Goal: Transaction & Acquisition: Purchase product/service

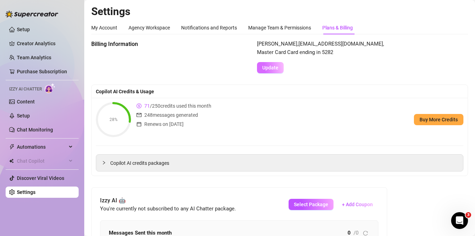
click at [268, 70] on span "Update" at bounding box center [270, 68] width 16 height 6
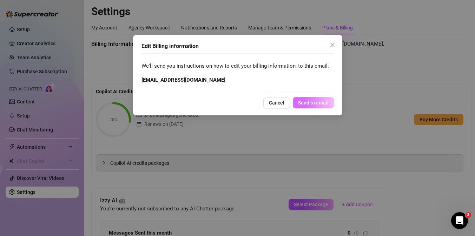
click at [311, 102] on span "Send to email" at bounding box center [313, 103] width 31 height 6
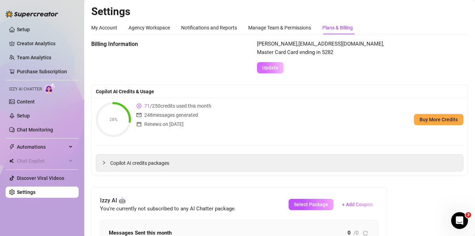
click at [269, 67] on span "Update" at bounding box center [270, 68] width 16 height 6
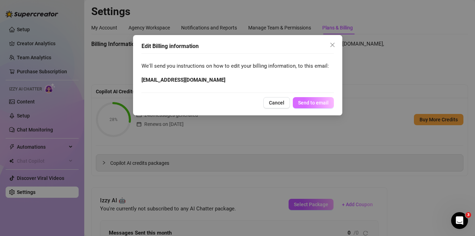
click at [312, 102] on span "Send to email" at bounding box center [313, 103] width 31 height 6
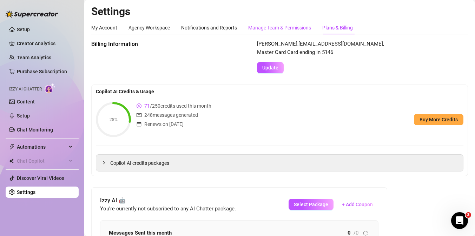
click at [287, 27] on div "Manage Team & Permissions" at bounding box center [279, 28] width 63 height 8
click at [332, 30] on div "Plans & Billing" at bounding box center [337, 28] width 31 height 8
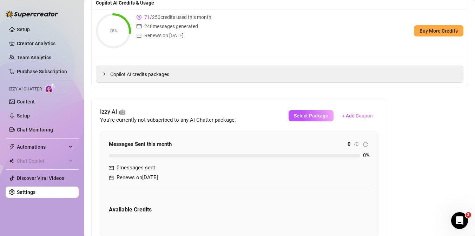
scroll to position [311, 0]
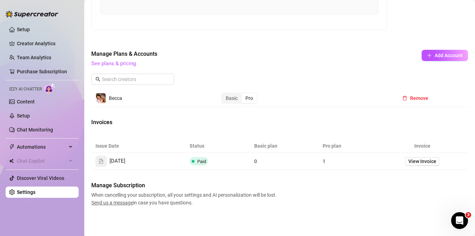
click at [249, 101] on div "Pro" at bounding box center [249, 98] width 15 height 10
click at [243, 94] on input "Pro" at bounding box center [243, 94] width 0 height 0
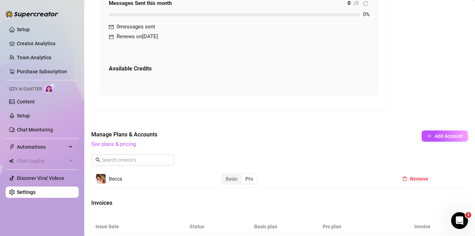
scroll to position [229, 0]
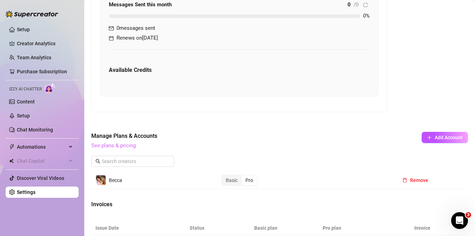
click at [123, 148] on link "See plans & pricing" at bounding box center [113, 146] width 45 height 6
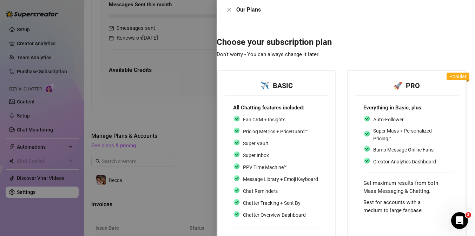
scroll to position [68, 8]
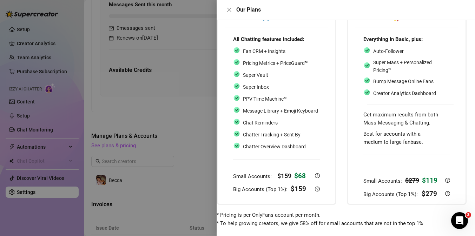
click at [391, 119] on div "Get maximum results from both Mass Messaging & Chatting." at bounding box center [406, 119] width 87 height 17
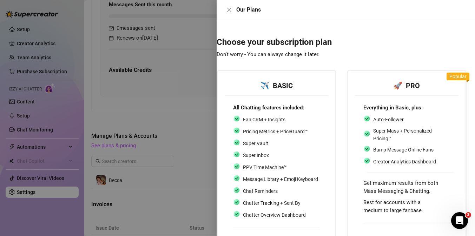
click at [448, 79] on div "Popular" at bounding box center [458, 77] width 23 height 8
click at [228, 9] on icon "close" at bounding box center [230, 10] width 6 height 6
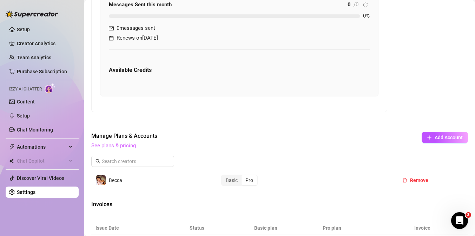
click at [123, 145] on link "See plans & pricing" at bounding box center [113, 146] width 45 height 6
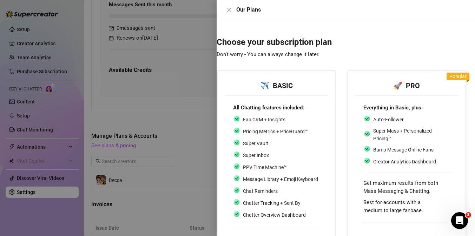
scroll to position [68, 8]
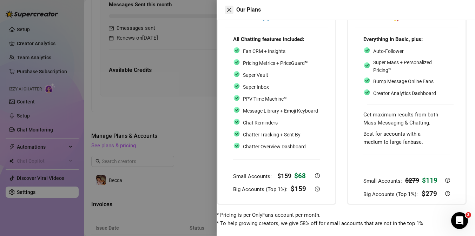
click at [227, 8] on icon "close" at bounding box center [230, 10] width 6 height 6
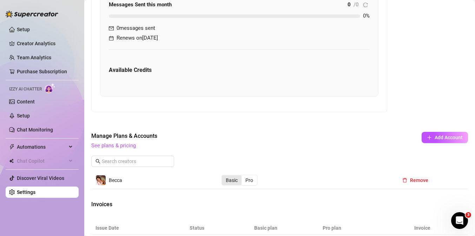
click at [227, 177] on div "Basic" at bounding box center [232, 181] width 20 height 10
click at [224, 177] on input "Basic" at bounding box center [224, 177] width 0 height 0
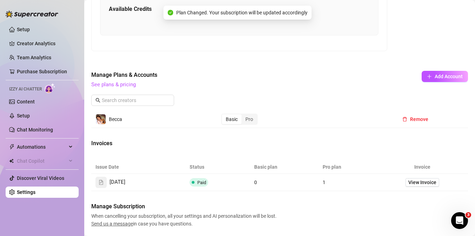
scroll to position [311, 0]
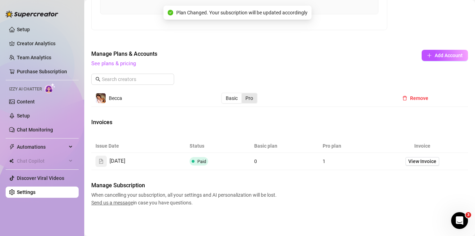
click at [249, 99] on div "Pro" at bounding box center [249, 98] width 15 height 10
click at [243, 94] on input "Pro" at bounding box center [243, 94] width 0 height 0
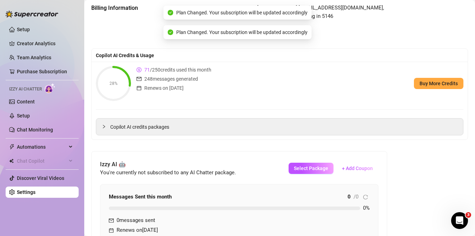
scroll to position [61, 0]
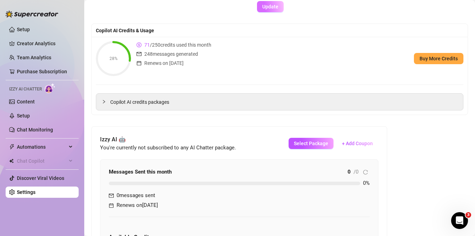
click at [273, 4] on span "Update" at bounding box center [270, 7] width 16 height 6
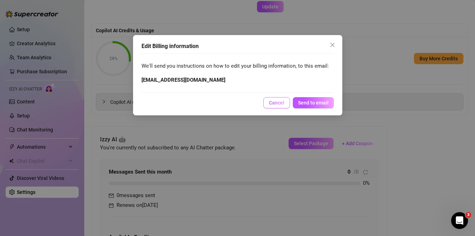
click at [279, 104] on span "Cancel" at bounding box center [276, 103] width 15 height 6
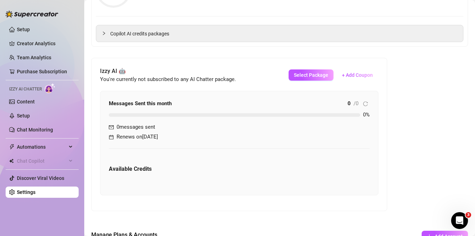
scroll to position [134, 0]
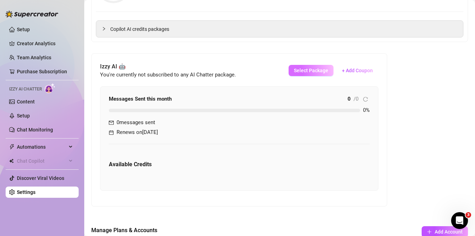
click at [308, 74] on button "Select Package" at bounding box center [311, 70] width 45 height 11
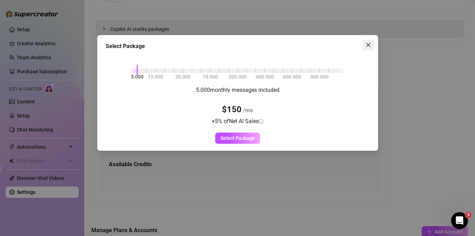
click at [364, 45] on span "Close" at bounding box center [368, 45] width 11 height 6
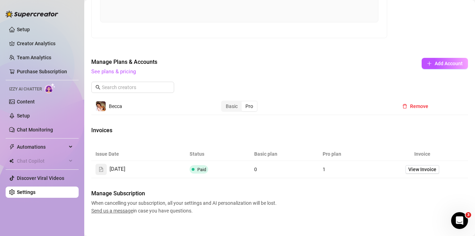
scroll to position [311, 0]
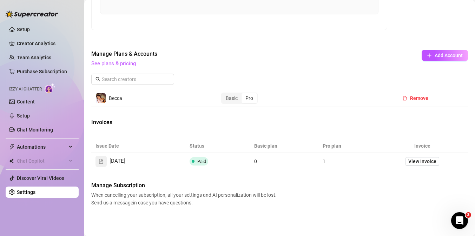
click at [121, 203] on span "Send us a message" at bounding box center [112, 203] width 42 height 6
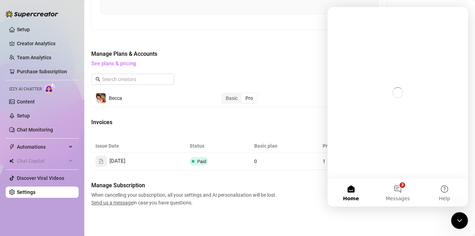
scroll to position [0, 0]
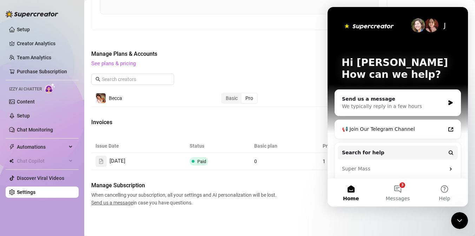
click at [407, 108] on div "We typically reply in a few hours" at bounding box center [393, 106] width 103 height 7
click at [458, 215] on div "Close Intercom Messenger" at bounding box center [459, 220] width 17 height 17
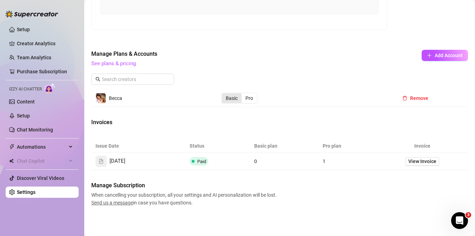
drag, startPoint x: 228, startPoint y: 100, endPoint x: 6, endPoint y: 0, distance: 243.0
click at [228, 100] on div "Basic" at bounding box center [232, 98] width 20 height 10
click at [224, 94] on input "Basic" at bounding box center [224, 94] width 0 height 0
click at [232, 102] on div "Basic" at bounding box center [232, 98] width 20 height 10
click at [224, 94] on input "Basic" at bounding box center [224, 94] width 0 height 0
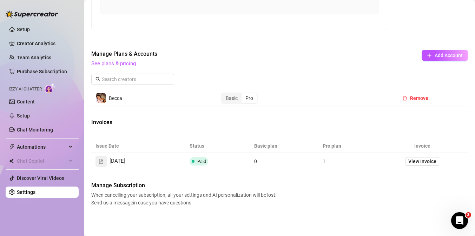
click at [247, 100] on div "Pro" at bounding box center [249, 98] width 15 height 10
click at [243, 94] on input "Pro" at bounding box center [243, 94] width 0 height 0
click at [30, 71] on link "Purchase Subscription" at bounding box center [42, 72] width 50 height 6
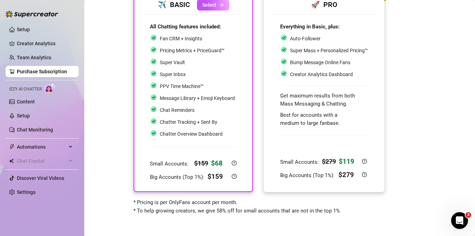
click at [337, 92] on div "Get maximum results from both Mass Messaging & Chatting." at bounding box center [324, 100] width 88 height 17
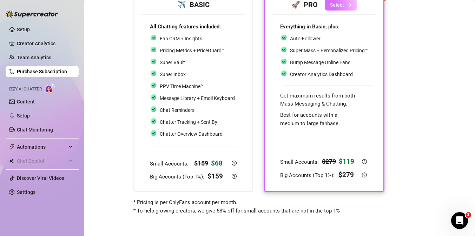
click at [333, 8] on span "Select" at bounding box center [337, 5] width 14 height 6
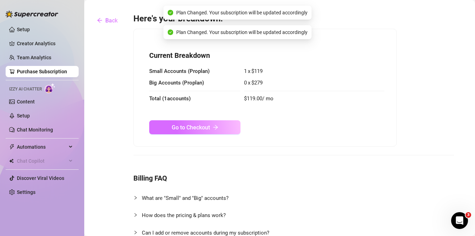
click at [205, 133] on button "Go to Checkout" at bounding box center [194, 127] width 91 height 14
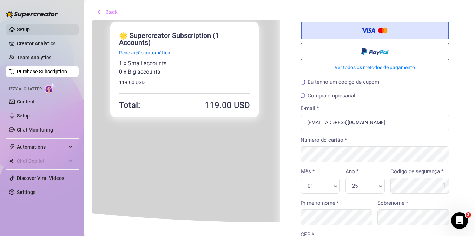
click at [27, 30] on link "Setup" at bounding box center [23, 30] width 13 height 6
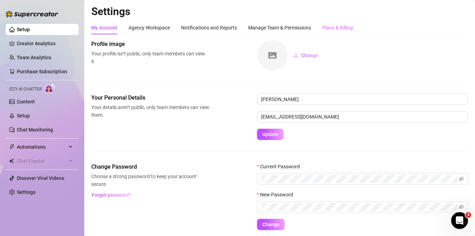
click at [329, 34] on div "Plans & Billing" at bounding box center [337, 27] width 31 height 13
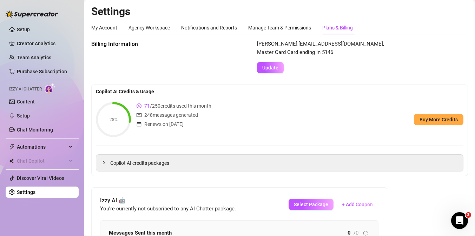
click at [465, 218] on div "Open Intercom Messenger" at bounding box center [459, 220] width 23 height 23
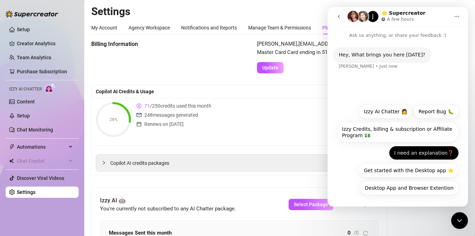
click at [446, 153] on button "I need an explanation❓" at bounding box center [424, 153] width 70 height 14
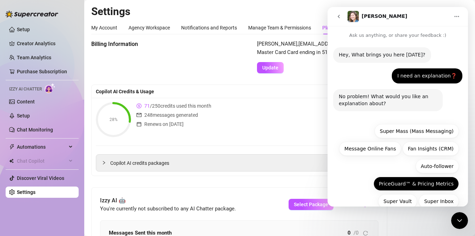
scroll to position [48, 0]
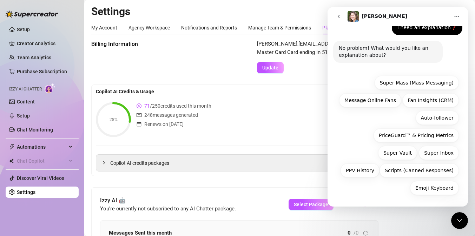
click at [393, 192] on div "Emoji Keyboard Super Mass (Mass Messaging) Message Online Fans Fan Insights (CR…" at bounding box center [398, 137] width 122 height 123
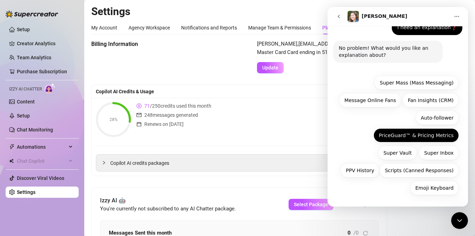
click at [435, 131] on button "PriceGuard™ & Pricing Metrics" at bounding box center [416, 136] width 85 height 14
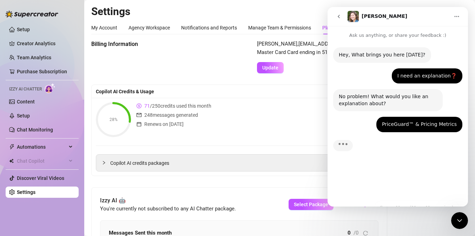
scroll to position [0, 0]
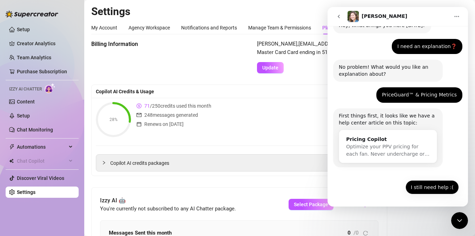
click at [440, 187] on button "I still need help :(" at bounding box center [432, 188] width 53 height 14
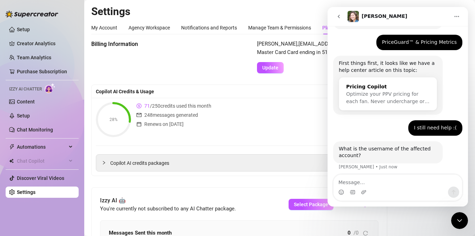
scroll to position [86, 0]
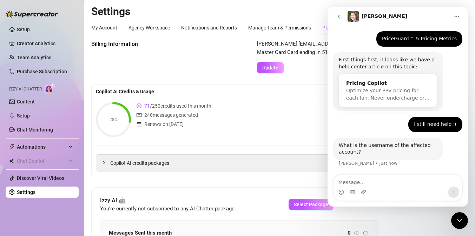
click at [378, 184] on textarea "Message…" at bounding box center [398, 181] width 129 height 12
type textarea "N"
type textarea "[PERSON_NAME]"
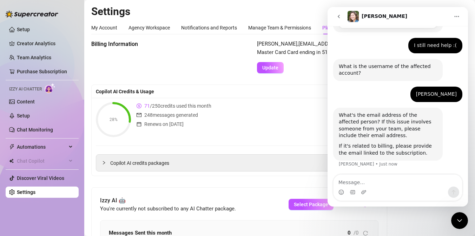
scroll to position [165, 0]
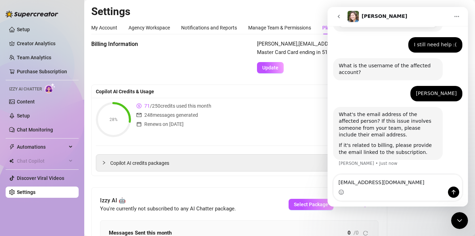
type textarea "[EMAIL_ADDRESS][DOMAIN_NAME]"
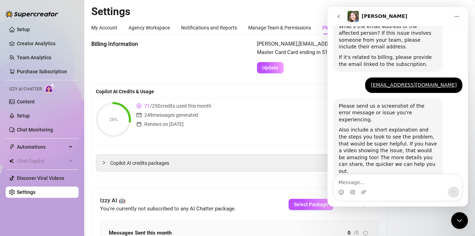
scroll to position [259, 0]
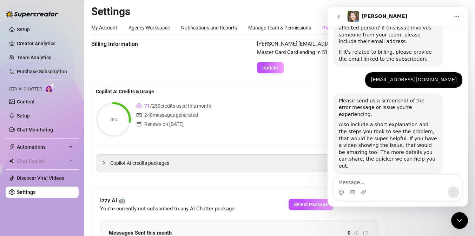
click at [366, 180] on textarea "Message…" at bounding box center [398, 181] width 129 height 12
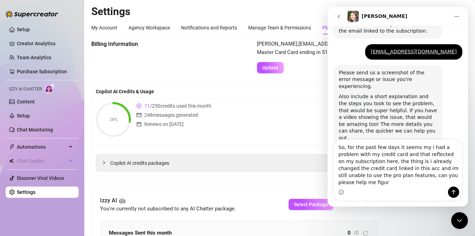
scroll to position [294, 0]
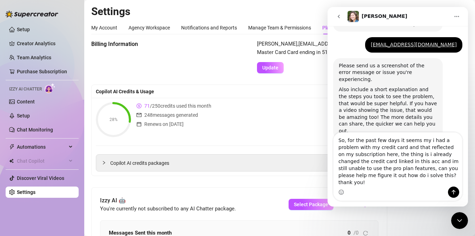
click at [412, 159] on textarea "So, for the past few days it seems my i had a problem with my credit card and t…" at bounding box center [398, 160] width 129 height 54
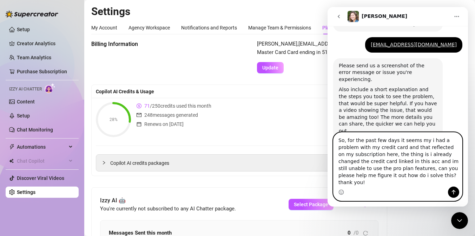
click at [356, 177] on textarea "So, for the past few days it seems my i had a problem with my credit card and t…" at bounding box center [398, 160] width 129 height 54
paste textarea "Hello, For the past few days, I’ve had an issue with my credit card, which affe…"
type textarea "Hello, For the past few days, I’ve had an issue with my credit card, which affe…"
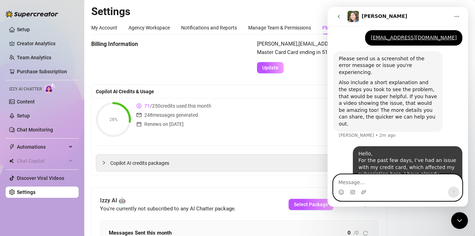
scroll to position [328, 0]
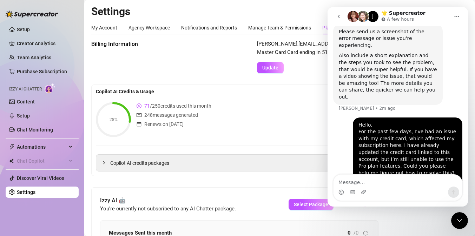
click at [457, 227] on div "Close Intercom Messenger" at bounding box center [459, 220] width 17 height 17
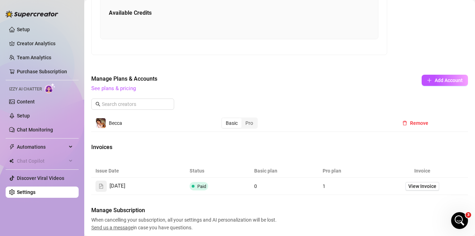
scroll to position [286, 0]
click at [248, 123] on div "Pro" at bounding box center [249, 123] width 15 height 10
click at [243, 119] on input "Pro" at bounding box center [243, 119] width 0 height 0
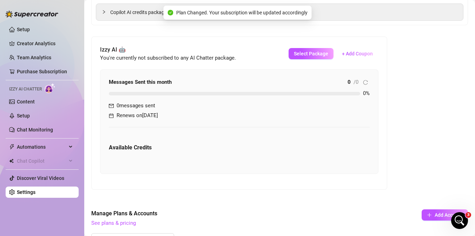
scroll to position [0, 0]
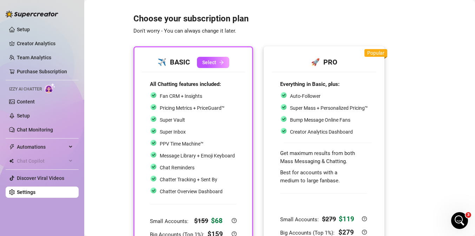
scroll to position [58, 0]
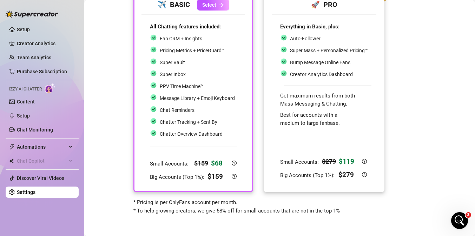
click at [350, 154] on div "Small Accounts: $ 279 $ 119 Big Accounts (Top 1%): $ 279" at bounding box center [323, 156] width 87 height 50
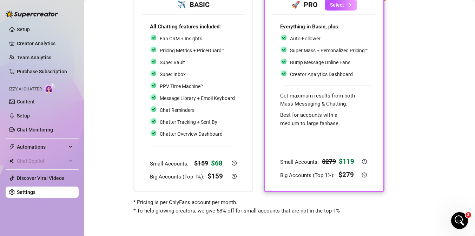
scroll to position [0, 0]
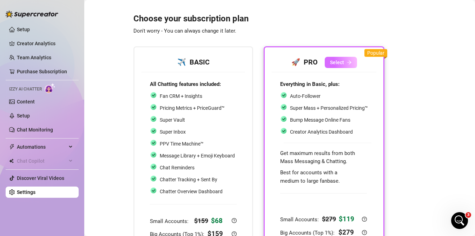
click at [333, 61] on span "Select" at bounding box center [337, 63] width 14 height 6
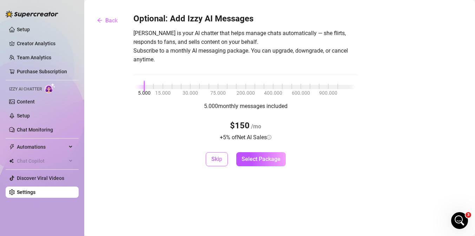
click at [216, 157] on span "Skip" at bounding box center [216, 159] width 11 height 7
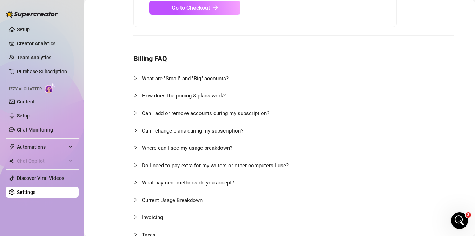
scroll to position [121, 0]
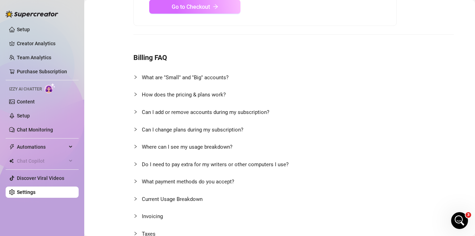
click at [179, 9] on span "Go to Checkout" at bounding box center [191, 7] width 38 height 7
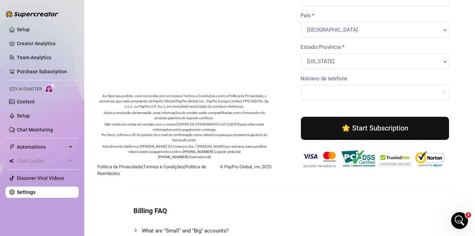
scroll to position [0, 0]
